Goal: Transaction & Acquisition: Book appointment/travel/reservation

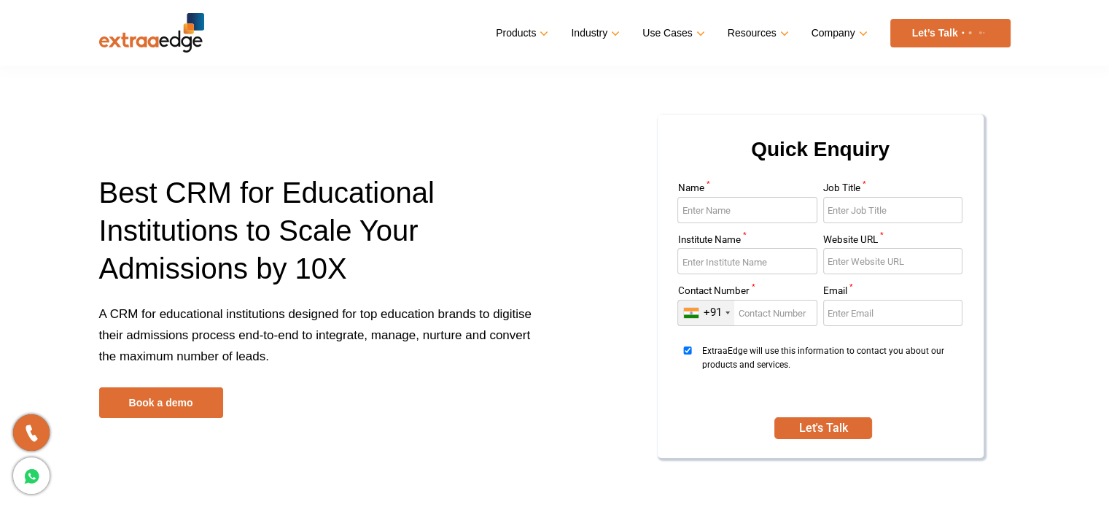
click at [873, 45] on ul "Products Education CRM Streamline your entire admissions process on a single pl…" at bounding box center [753, 33] width 514 height 28
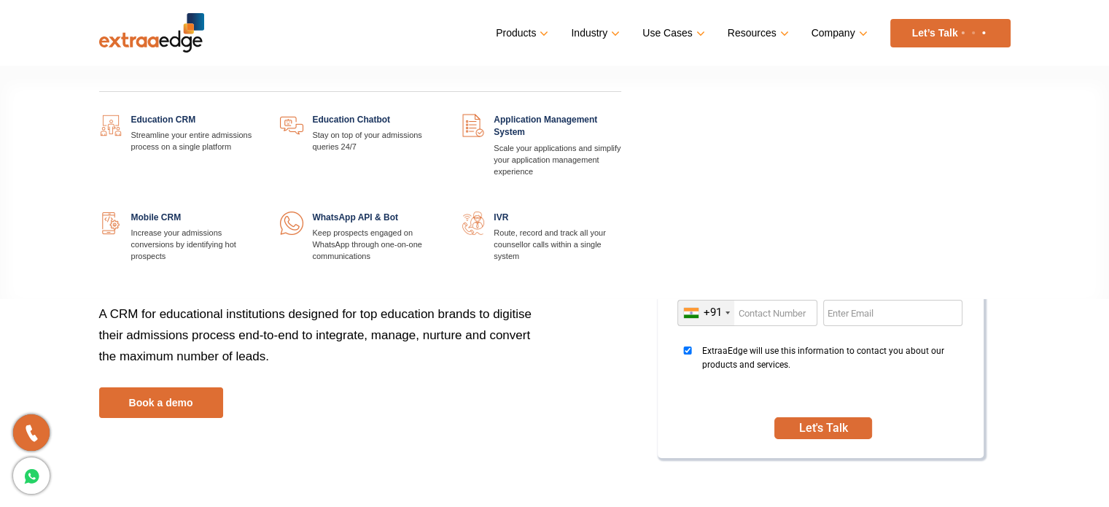
click at [258, 114] on link at bounding box center [258, 114] width 0 height 0
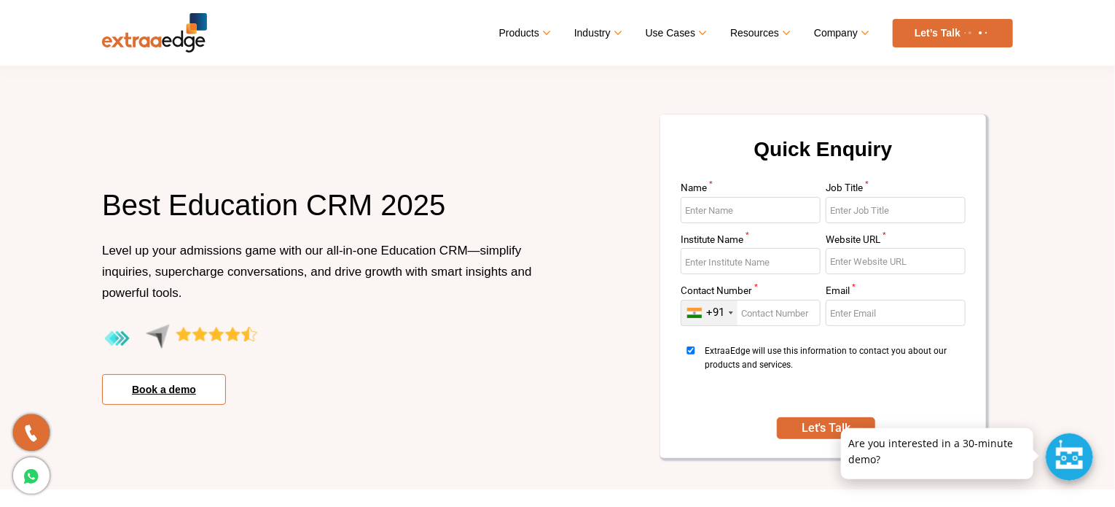
click at [177, 387] on link "Book a demo" at bounding box center [164, 389] width 124 height 31
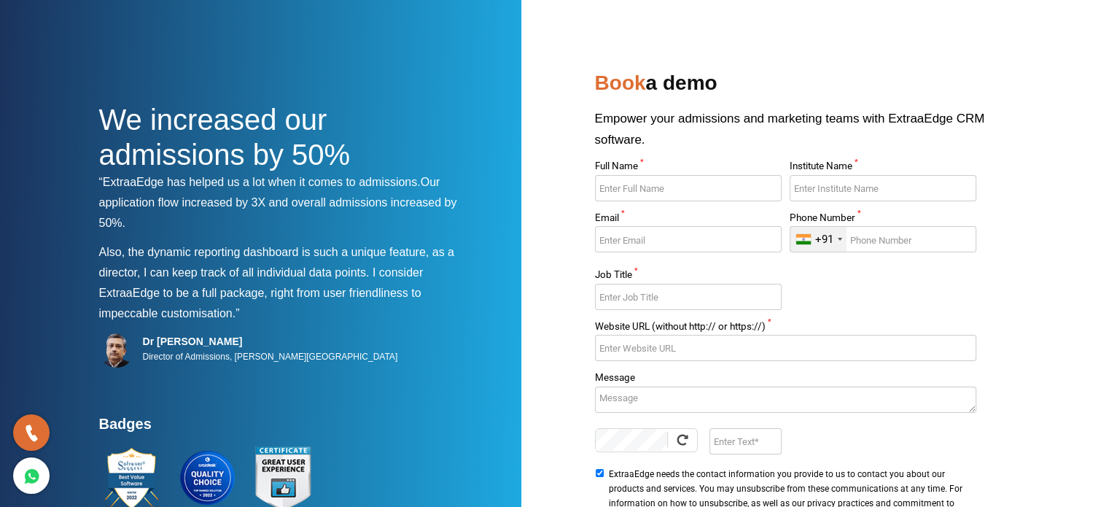
click at [628, 189] on input "Full Name *" at bounding box center [688, 188] width 187 height 26
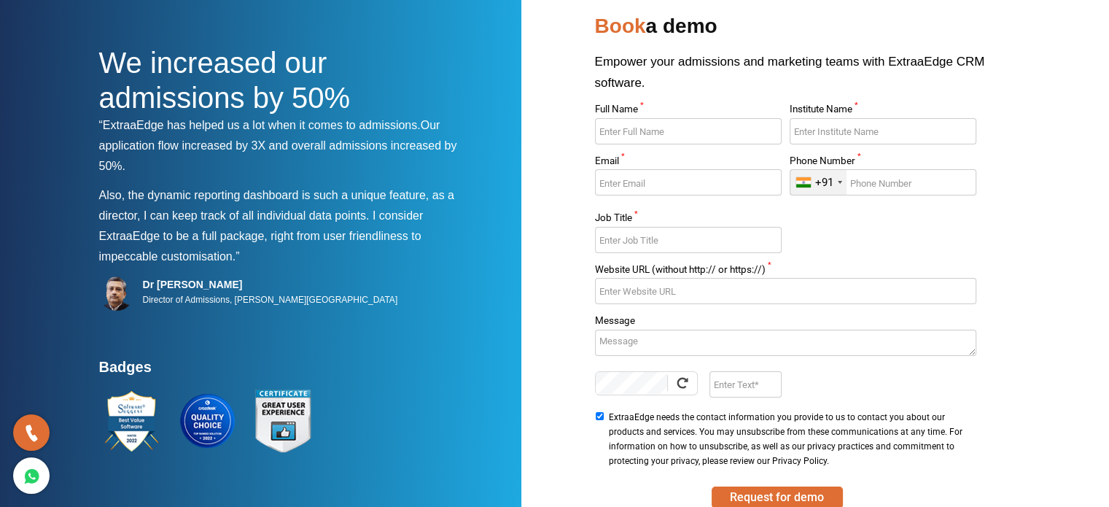
scroll to position [149, 0]
